Goal: Navigation & Orientation: Go to known website

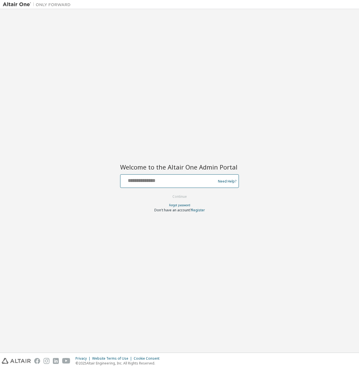
click at [160, 179] on input "text" at bounding box center [169, 180] width 93 height 8
type input "**********"
click at [180, 197] on button "Continue" at bounding box center [180, 197] width 26 height 8
